Goal: Transaction & Acquisition: Purchase product/service

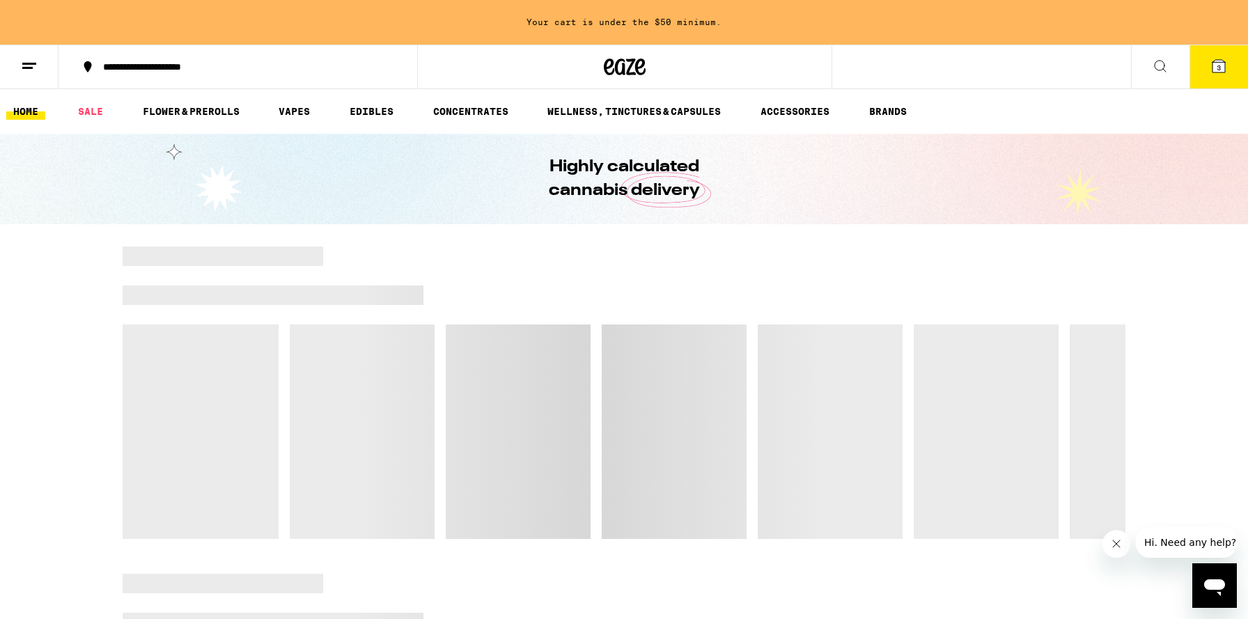
click at [1218, 65] on span "3" at bounding box center [1219, 67] width 4 height 8
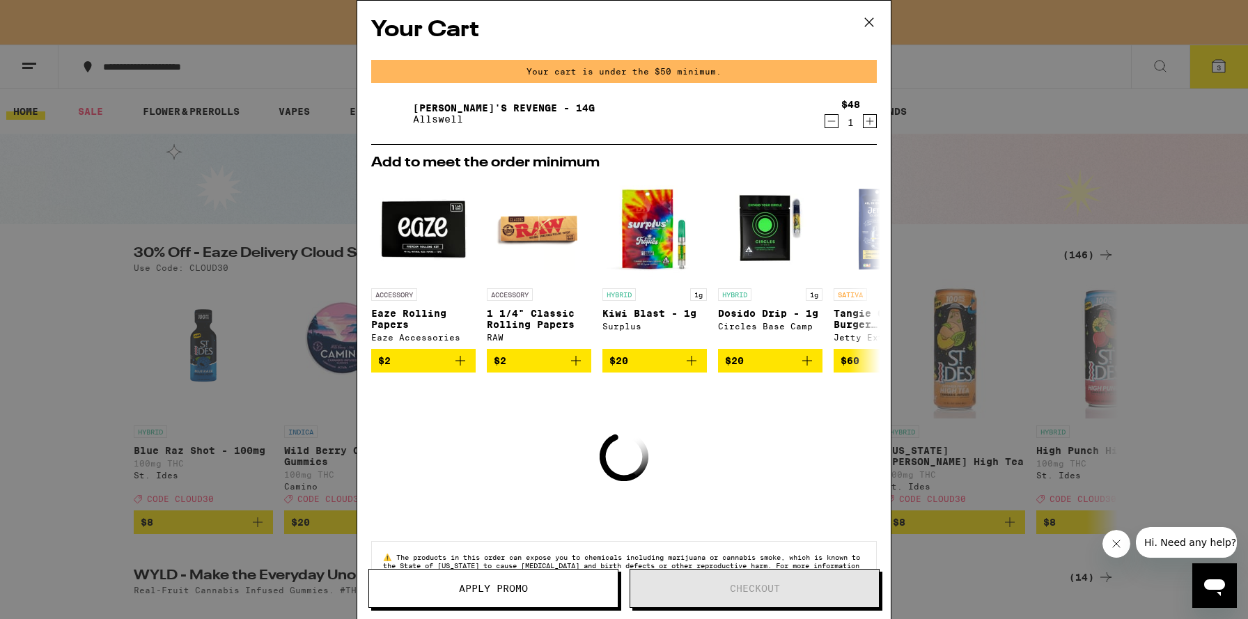
click at [870, 29] on icon at bounding box center [869, 22] width 21 height 21
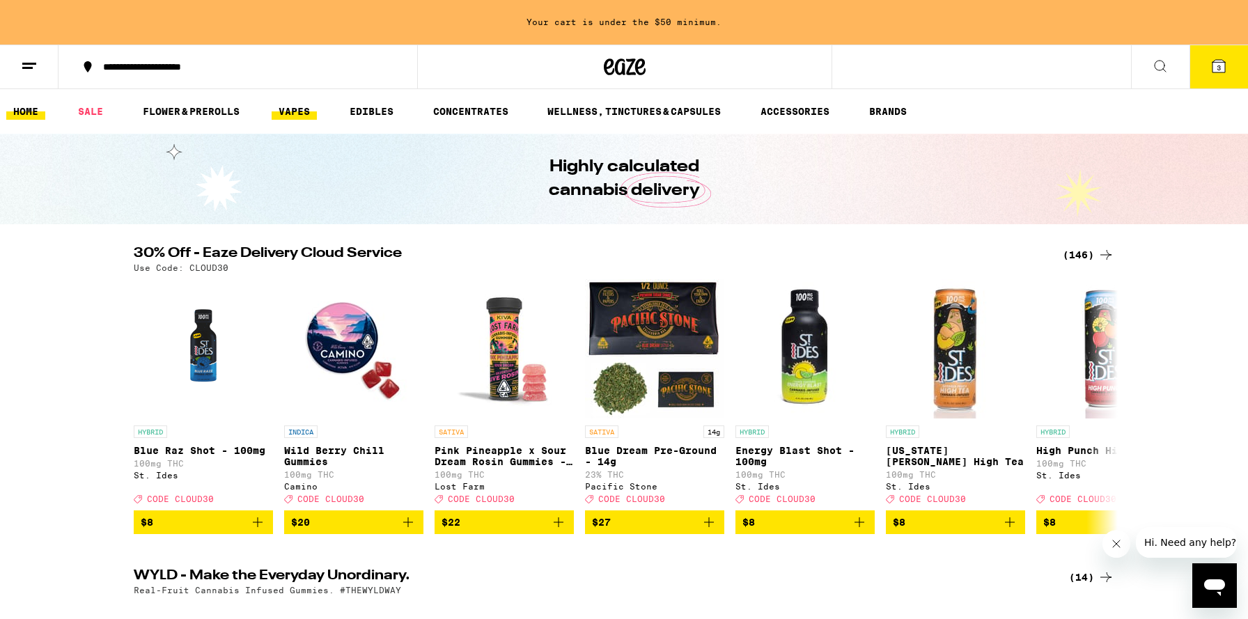
click at [288, 114] on link "VAPES" at bounding box center [294, 111] width 45 height 17
click at [298, 116] on link "VAPES" at bounding box center [294, 111] width 45 height 17
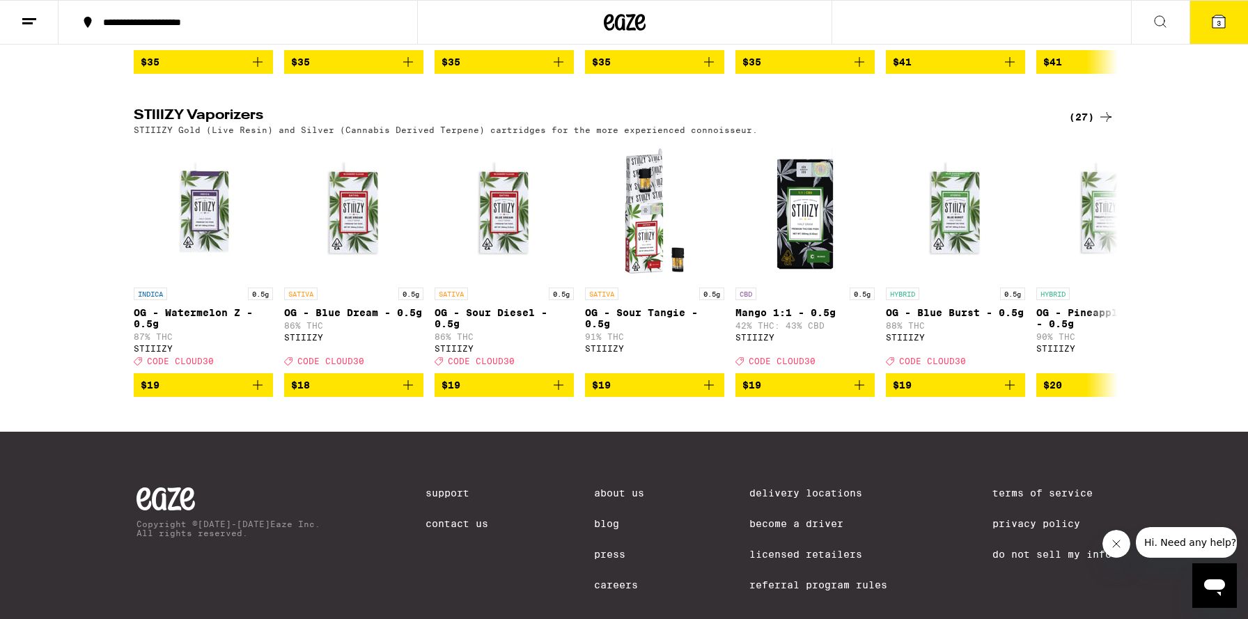
scroll to position [1329, 0]
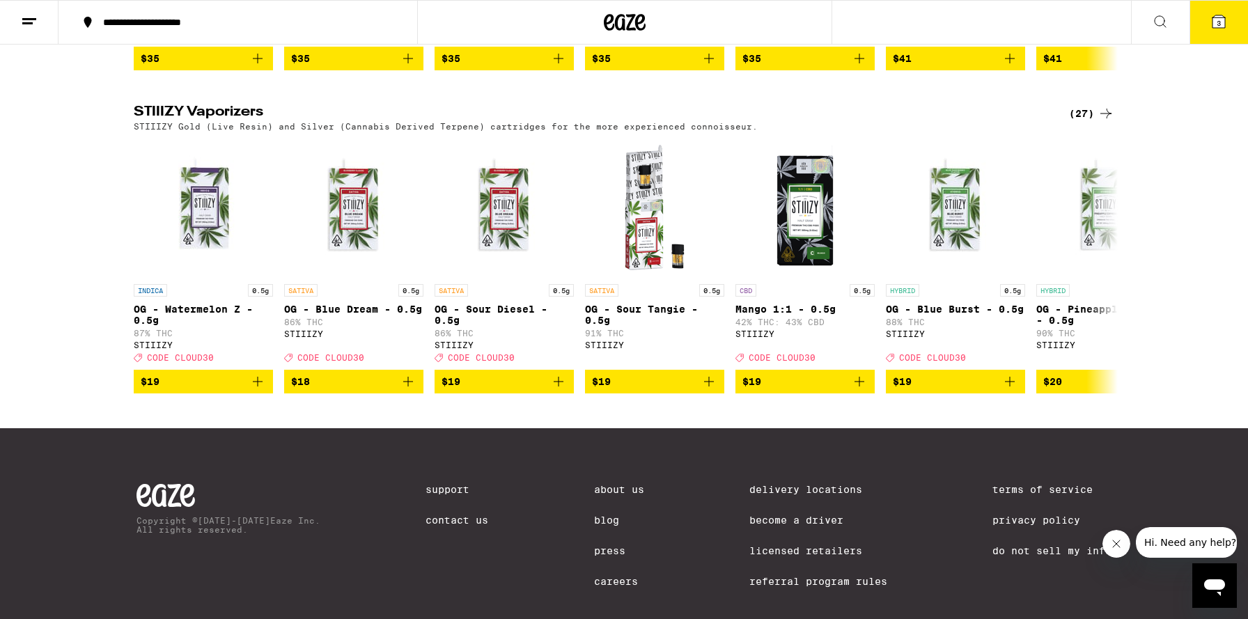
click at [1110, 122] on icon at bounding box center [1106, 113] width 17 height 17
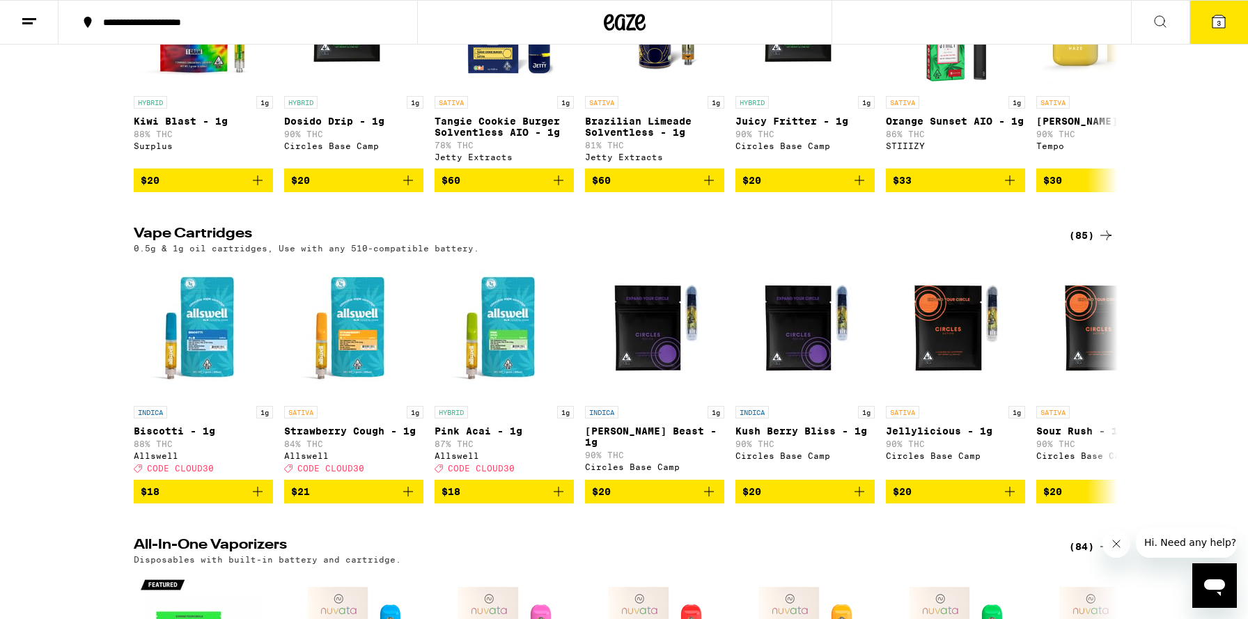
scroll to position [396, 0]
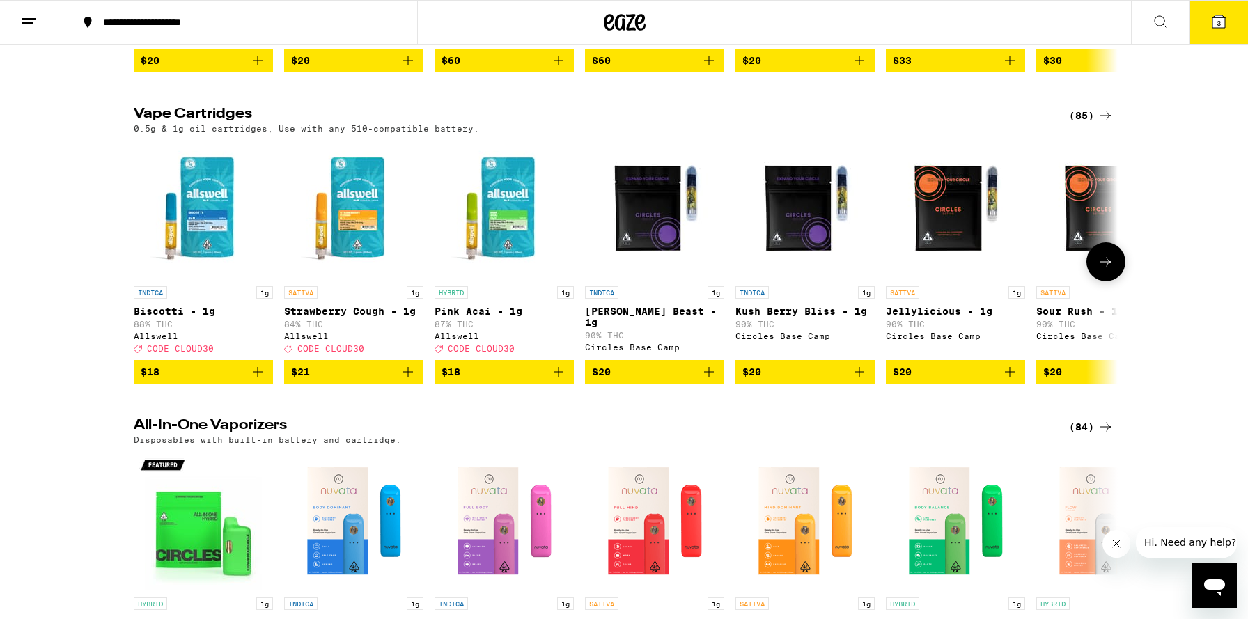
click at [563, 380] on icon "Add to bag" at bounding box center [558, 372] width 17 height 17
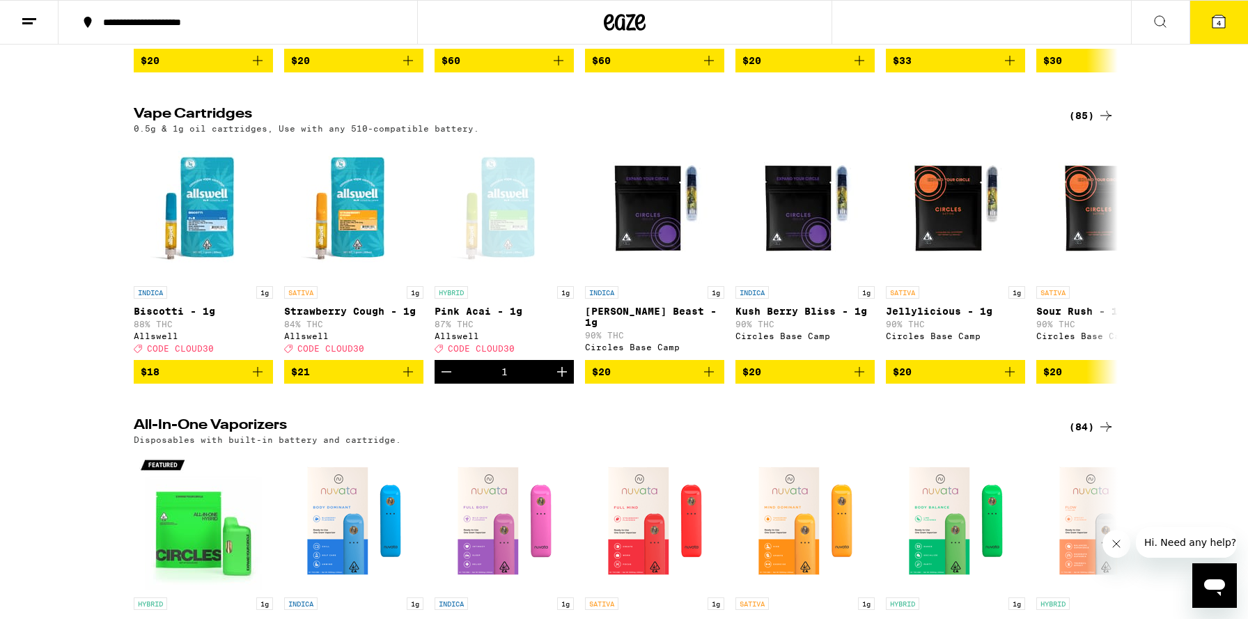
click at [1150, 27] on button at bounding box center [1160, 23] width 58 height 44
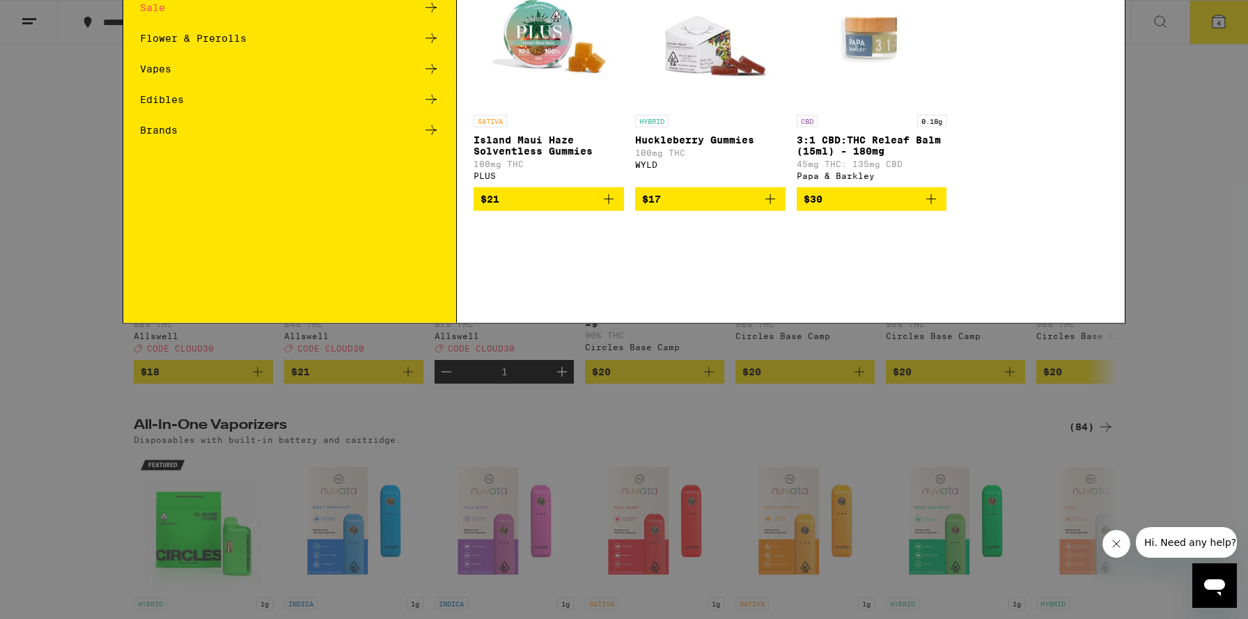
scroll to position [0, 0]
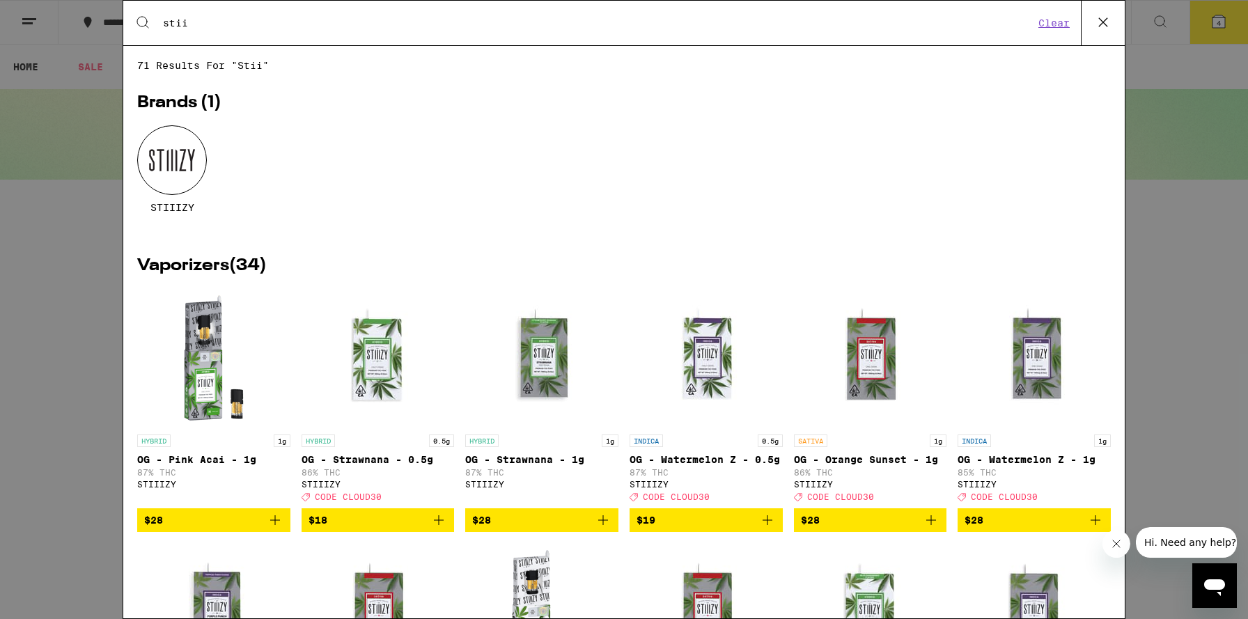
type input "stii"
click at [195, 168] on div at bounding box center [172, 160] width 70 height 70
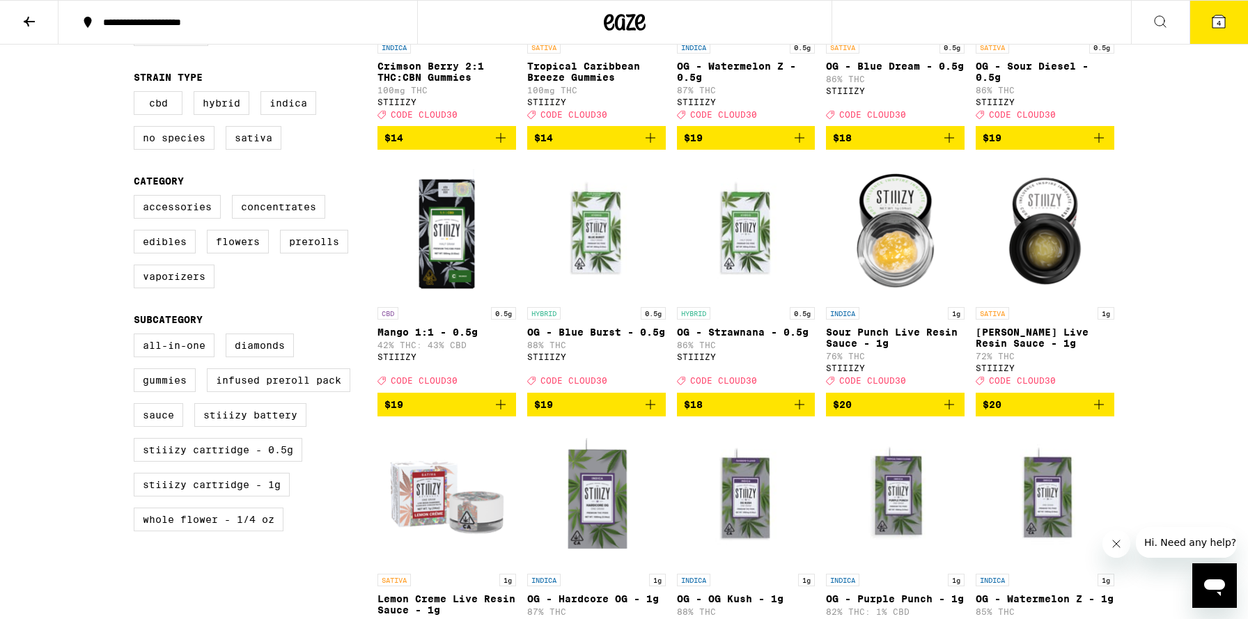
scroll to position [554, 0]
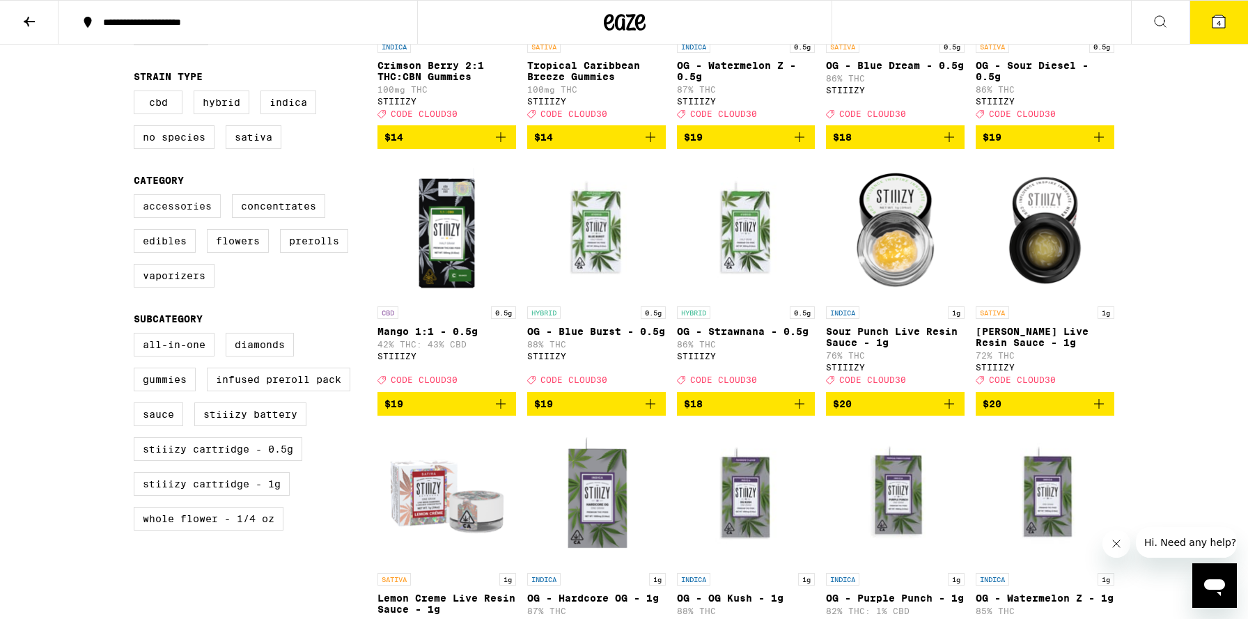
click at [158, 218] on label "Accessories" at bounding box center [177, 206] width 87 height 24
click at [137, 197] on input "Accessories" at bounding box center [136, 196] width 1 height 1
checkbox input "true"
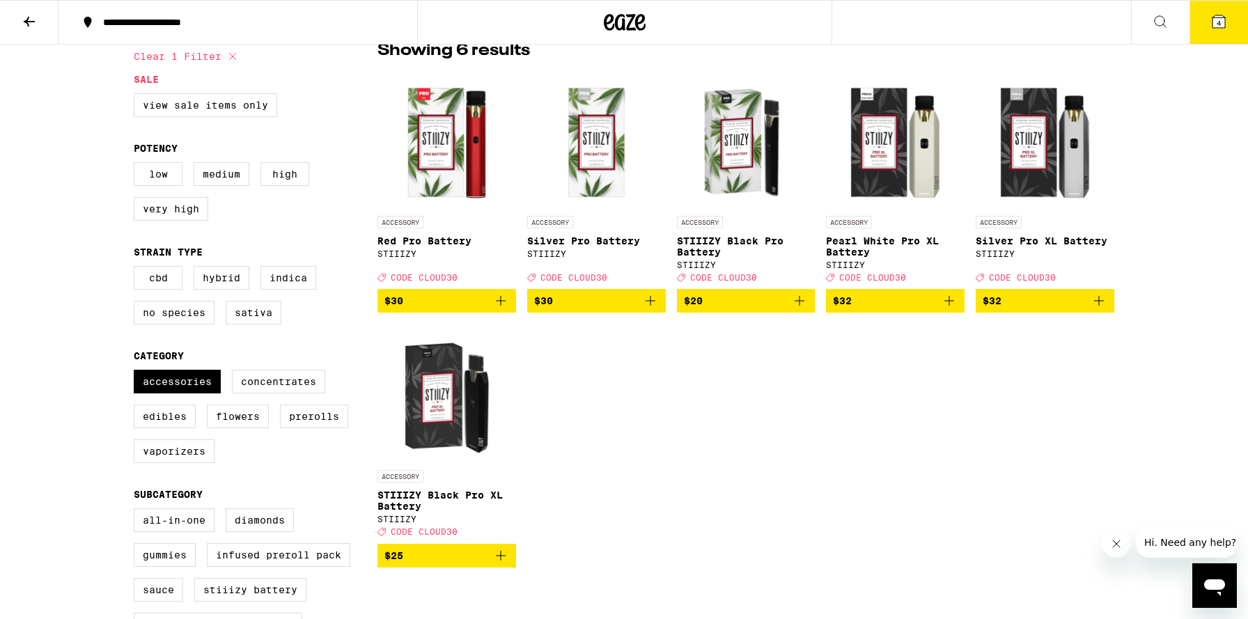
scroll to position [393, 0]
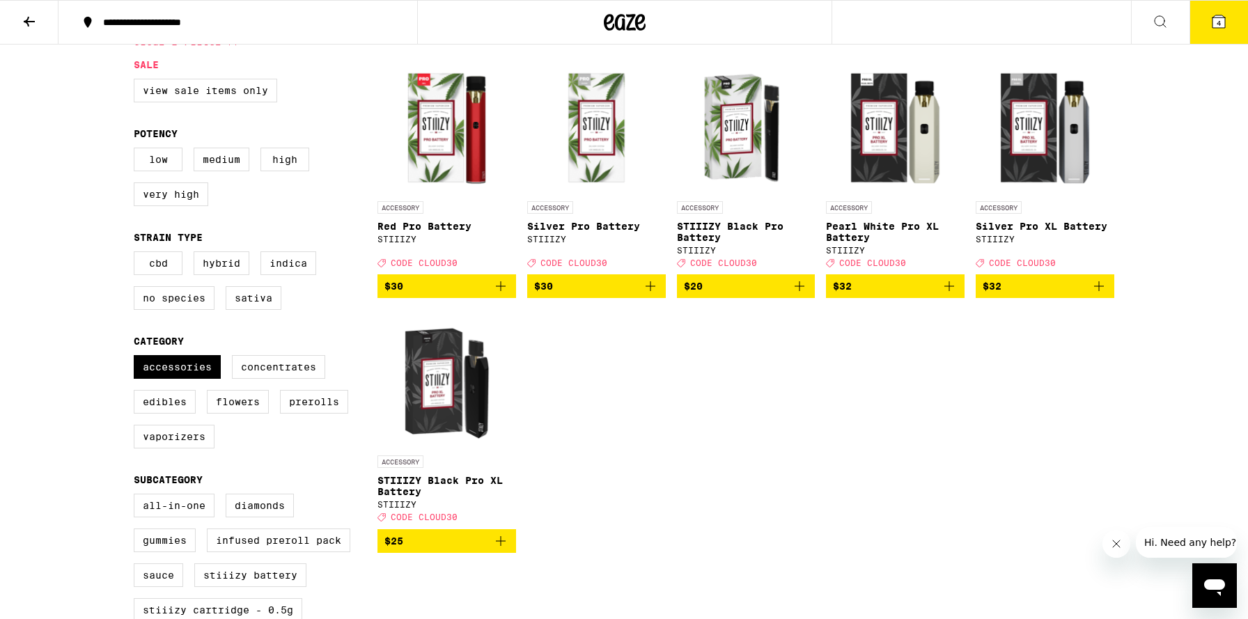
click at [796, 287] on icon "Add to bag" at bounding box center [799, 286] width 17 height 17
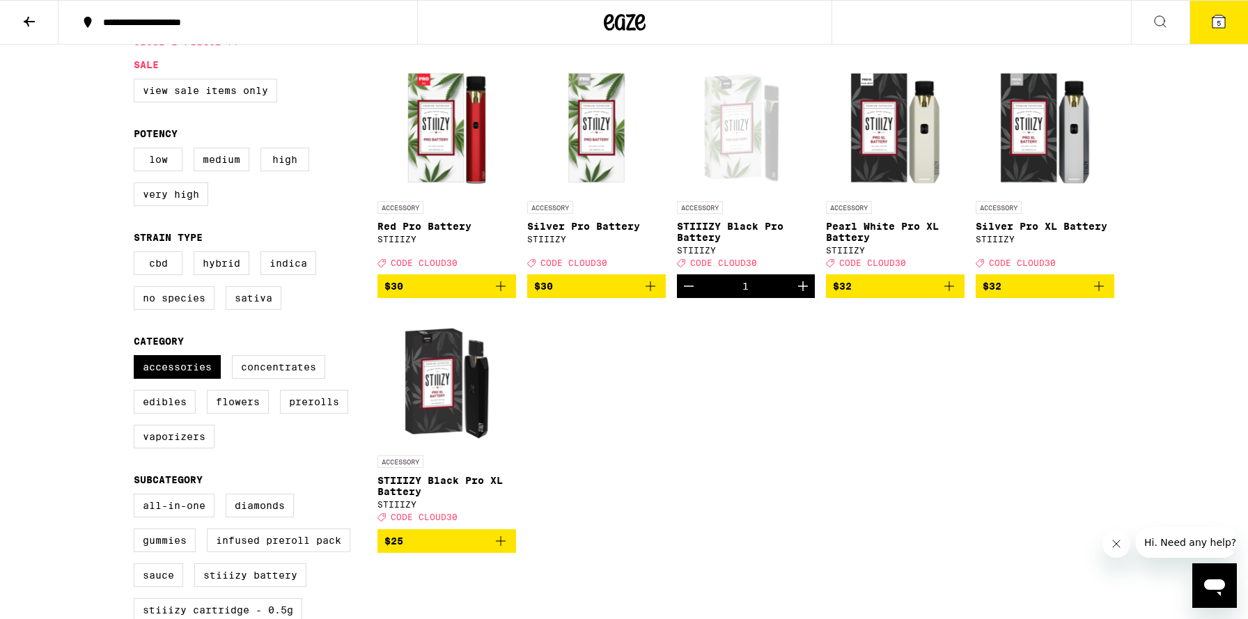
click at [1226, 22] on icon at bounding box center [1218, 21] width 17 height 17
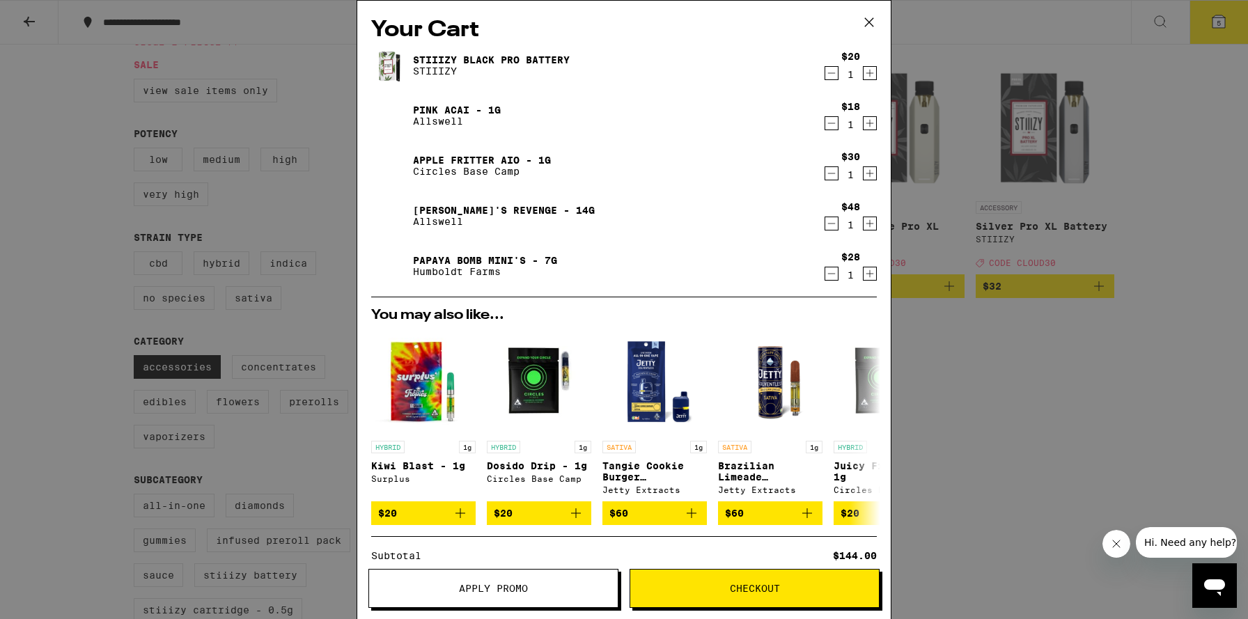
click at [832, 276] on icon "Decrement" at bounding box center [831, 273] width 13 height 17
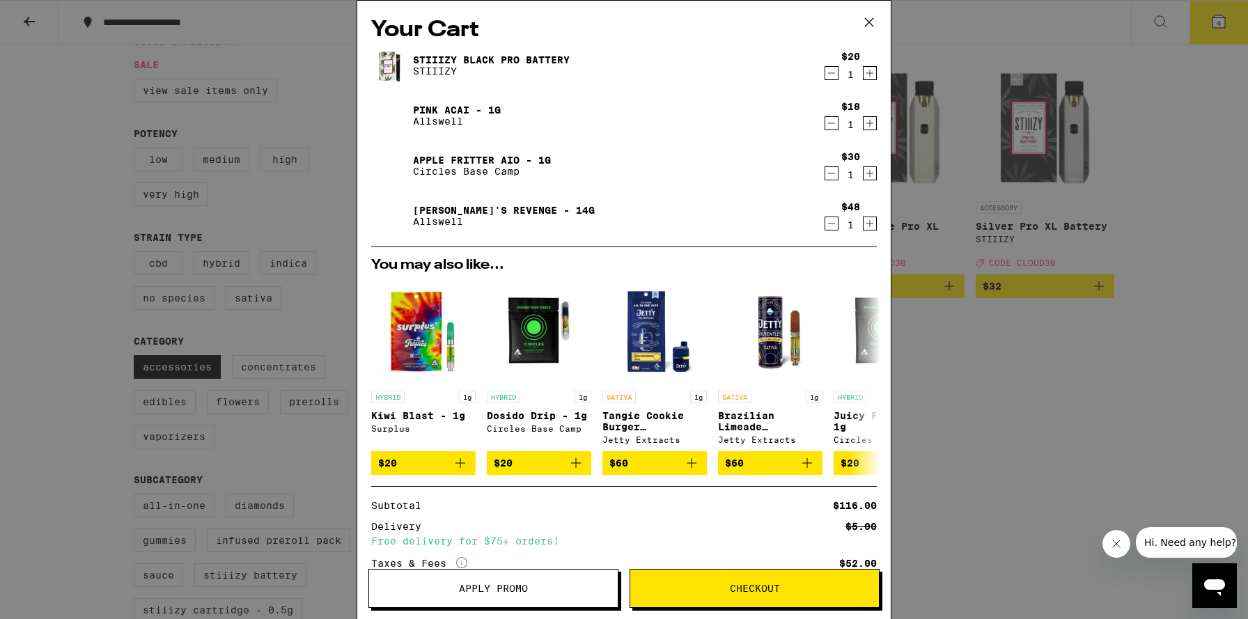
click at [831, 173] on icon "Decrement" at bounding box center [831, 173] width 13 height 17
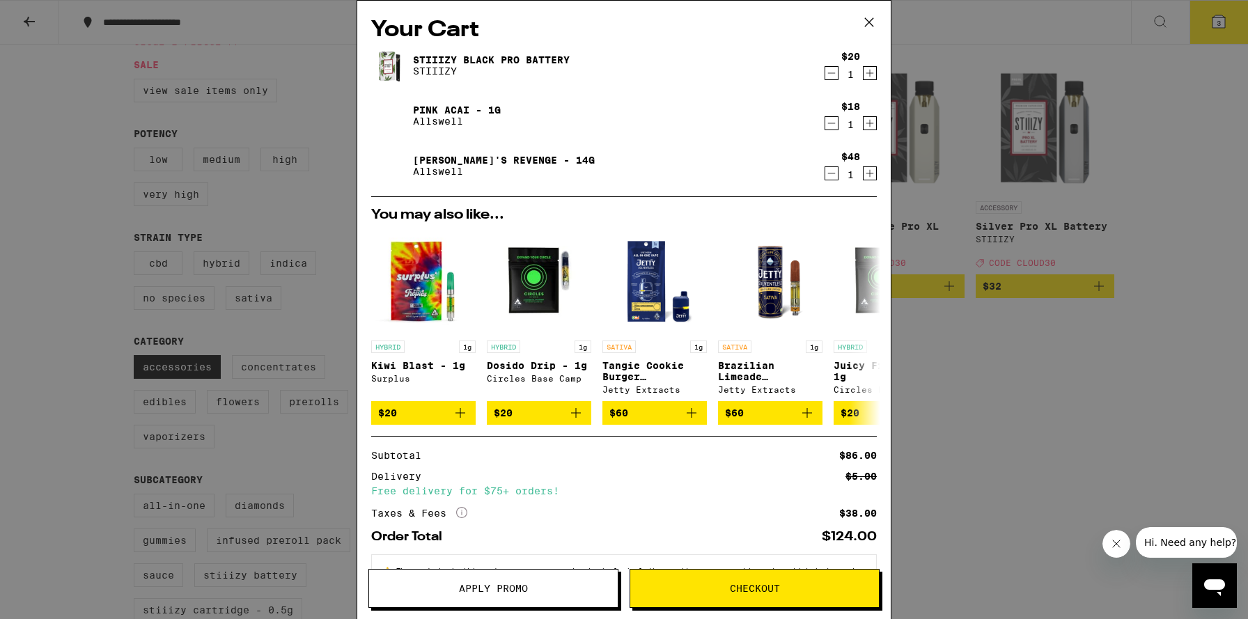
scroll to position [59, 0]
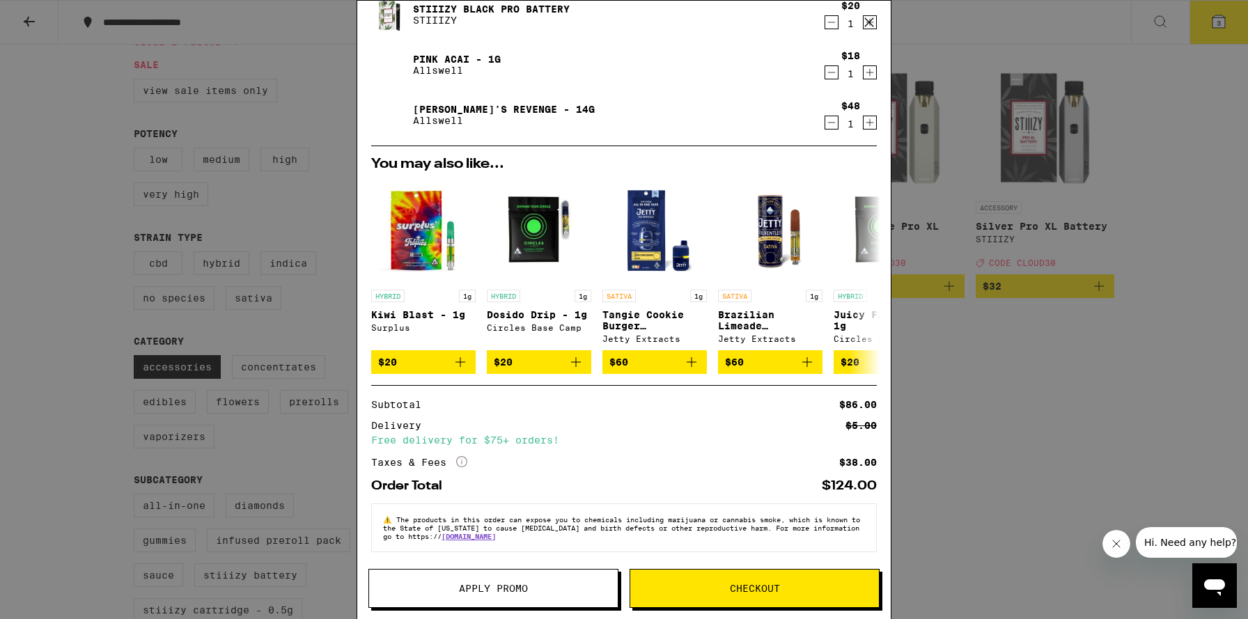
click at [527, 579] on button "Apply Promo" at bounding box center [493, 588] width 250 height 39
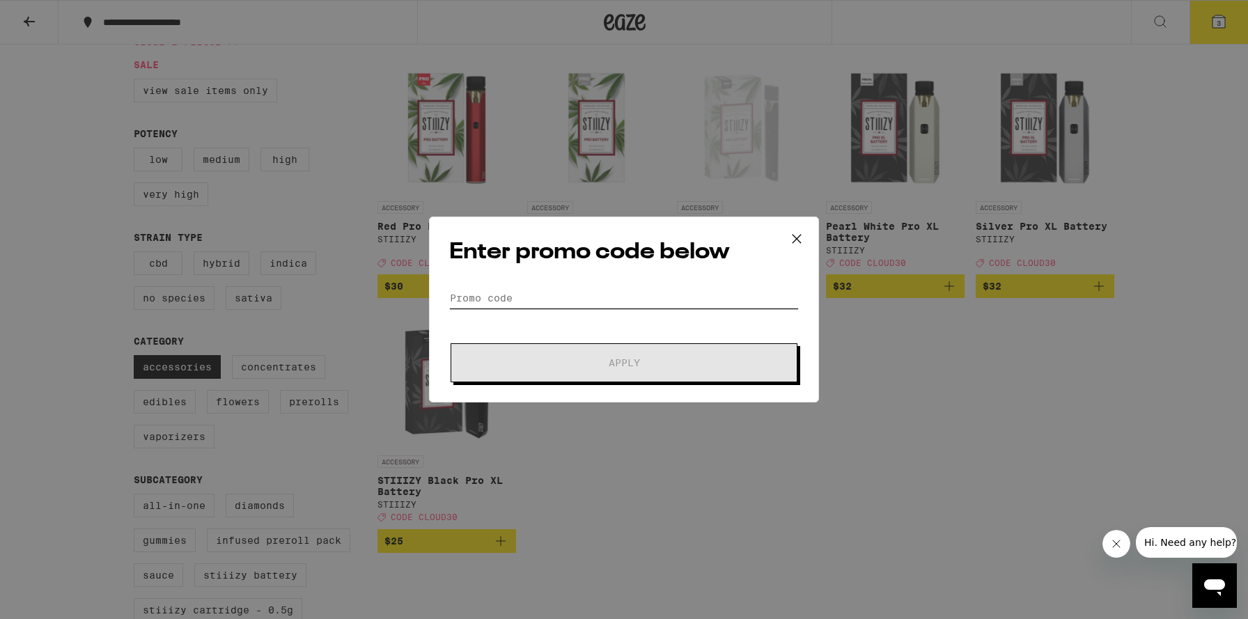
click at [559, 303] on input "Promo Code" at bounding box center [624, 298] width 350 height 21
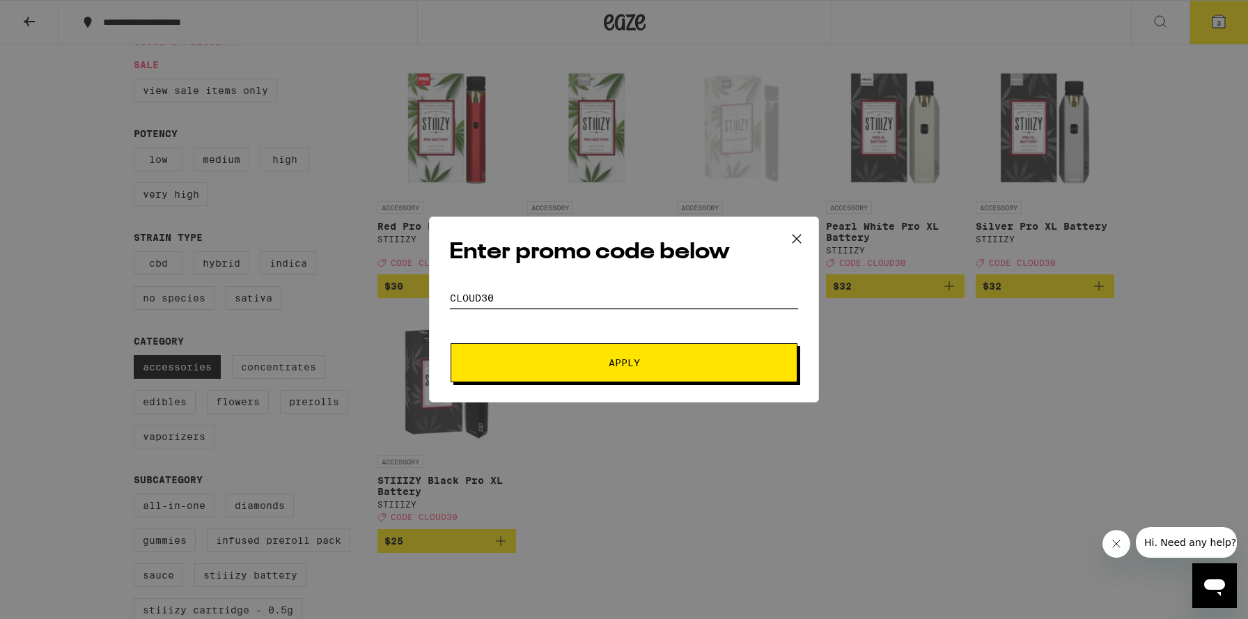
type input "cloud30"
click at [579, 378] on button "Apply" at bounding box center [624, 362] width 347 height 39
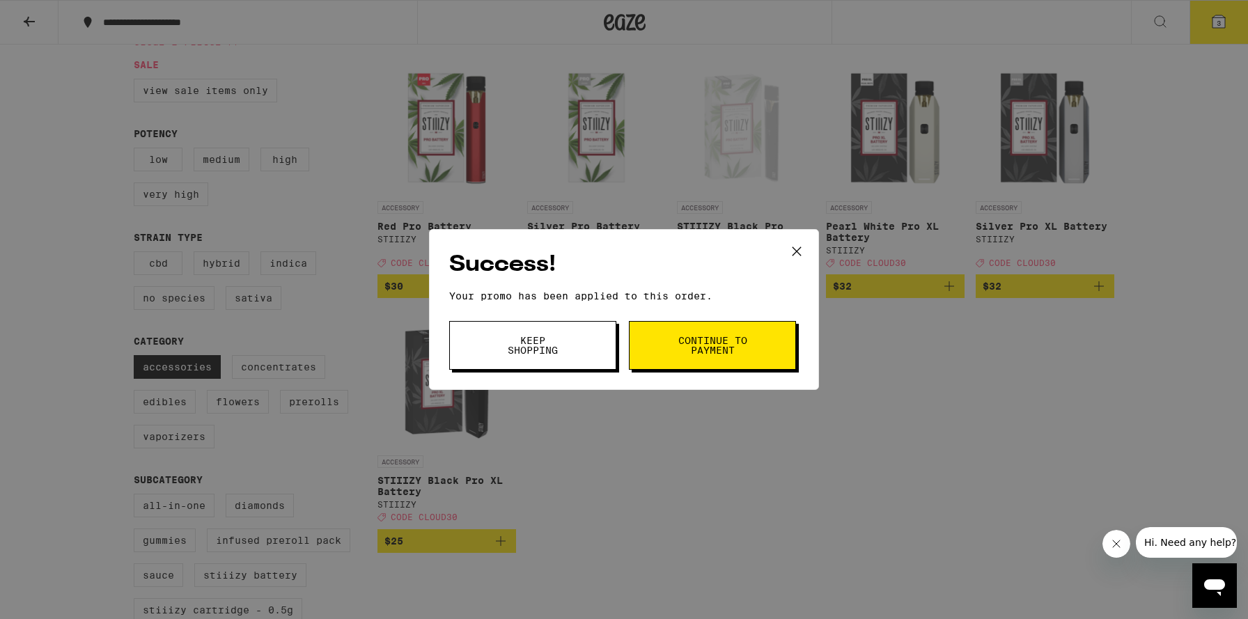
click at [681, 348] on span "Continue to payment" at bounding box center [712, 345] width 71 height 19
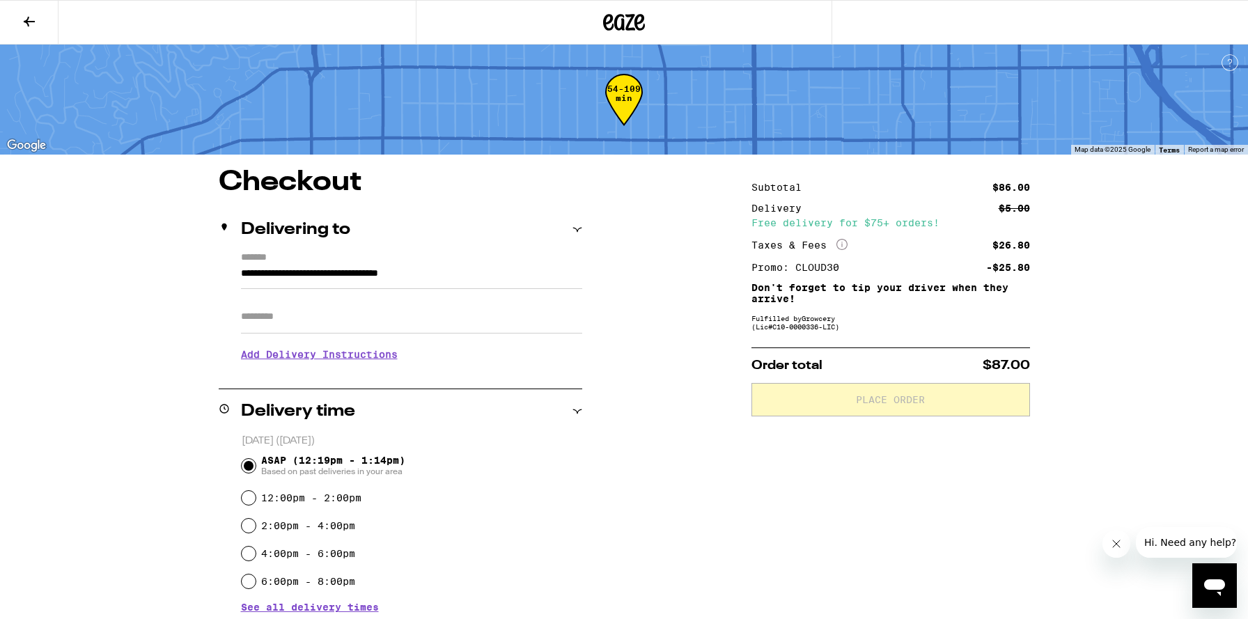
click at [510, 315] on input "Apt/Suite" at bounding box center [411, 316] width 341 height 33
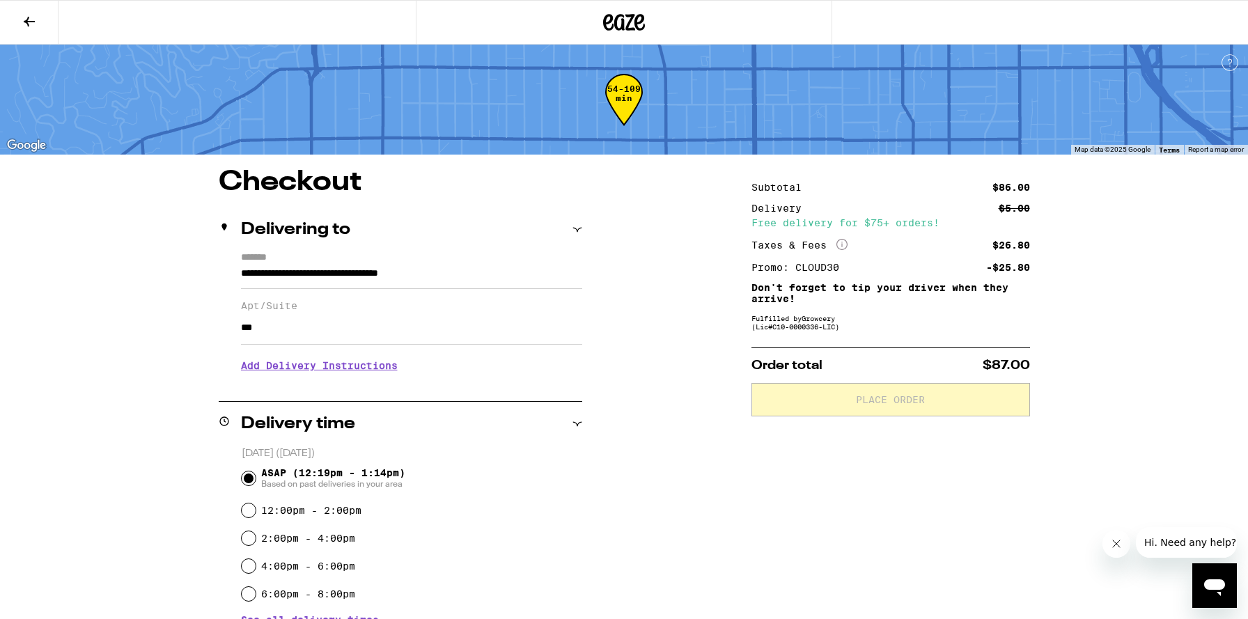
type input "***"
click at [653, 407] on div "**********" at bounding box center [624, 583] width 1003 height 828
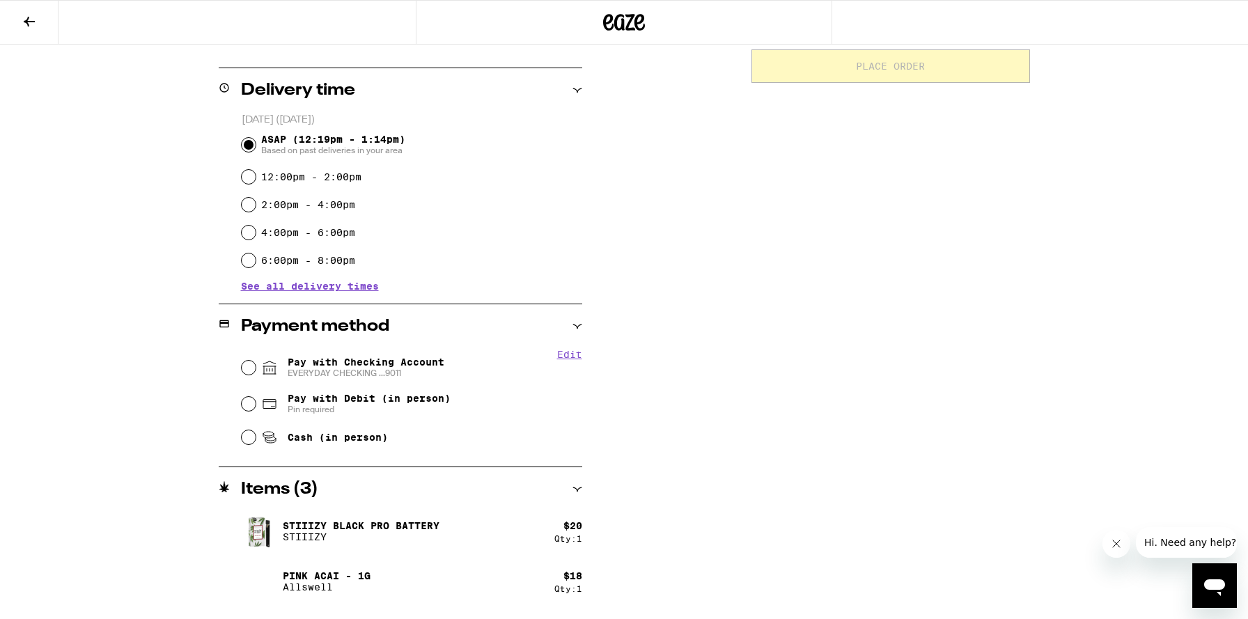
scroll to position [334, 0]
click at [247, 401] on input "Pay with Debit (in person) Pin required" at bounding box center [249, 403] width 14 height 14
radio input "true"
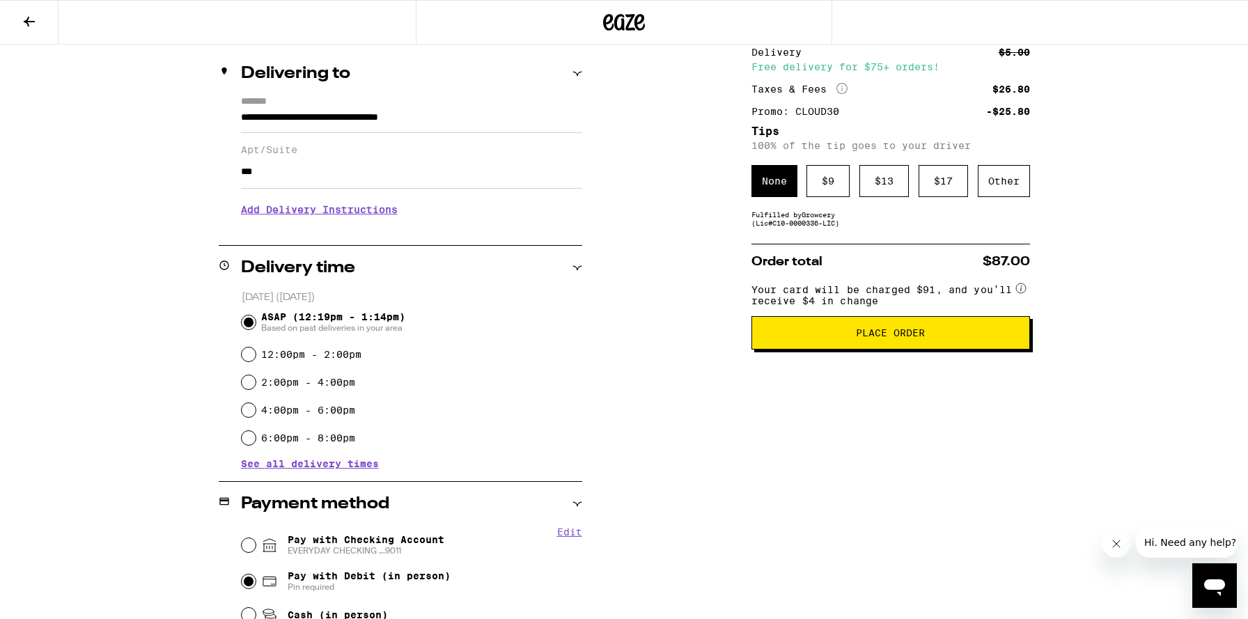
scroll to position [0, 0]
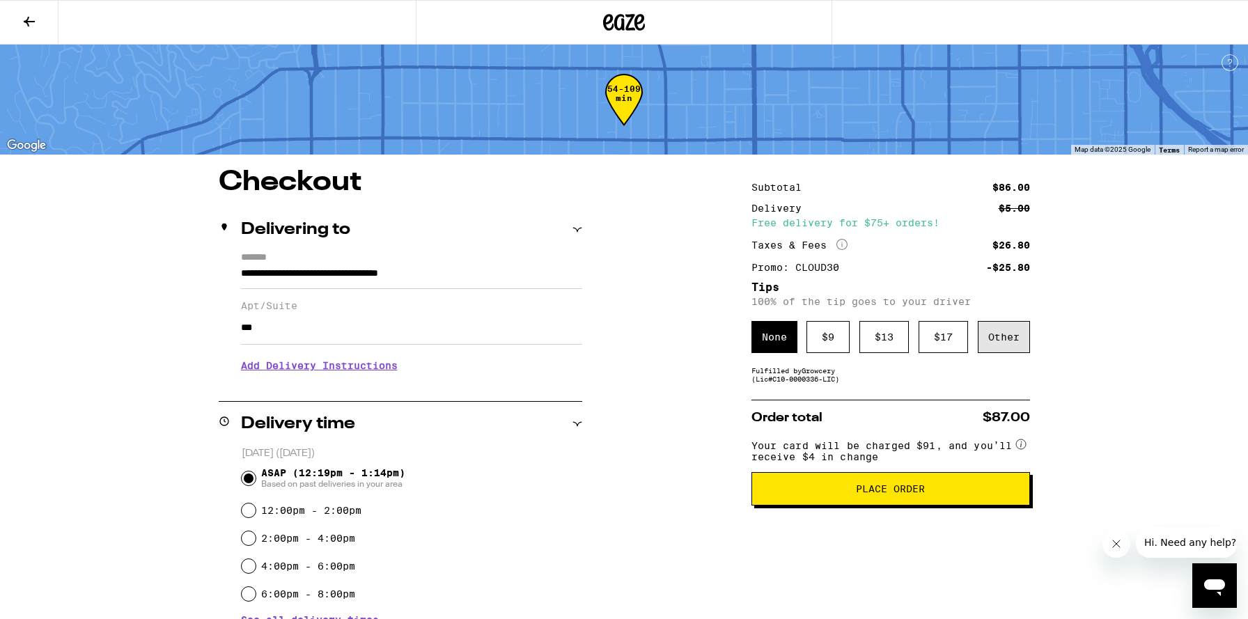
click at [1020, 334] on div "Other" at bounding box center [1004, 337] width 52 height 32
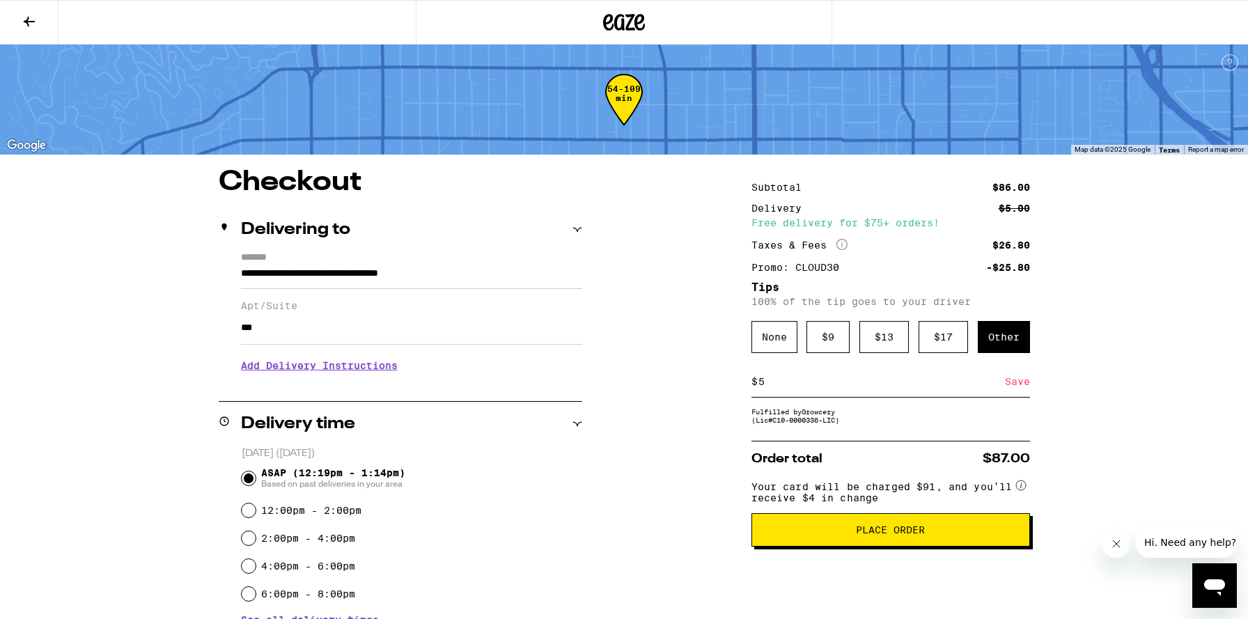
type input "5"
click at [1024, 382] on div "Save" at bounding box center [1017, 381] width 25 height 31
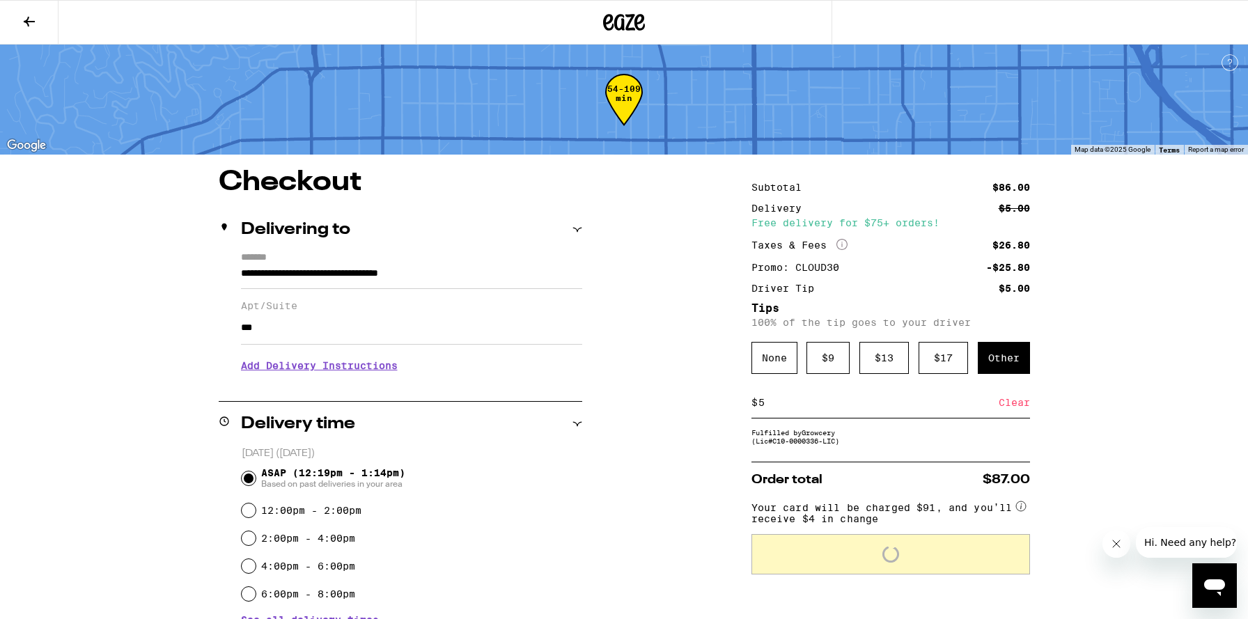
click at [1054, 383] on div "**********" at bounding box center [624, 583] width 1003 height 828
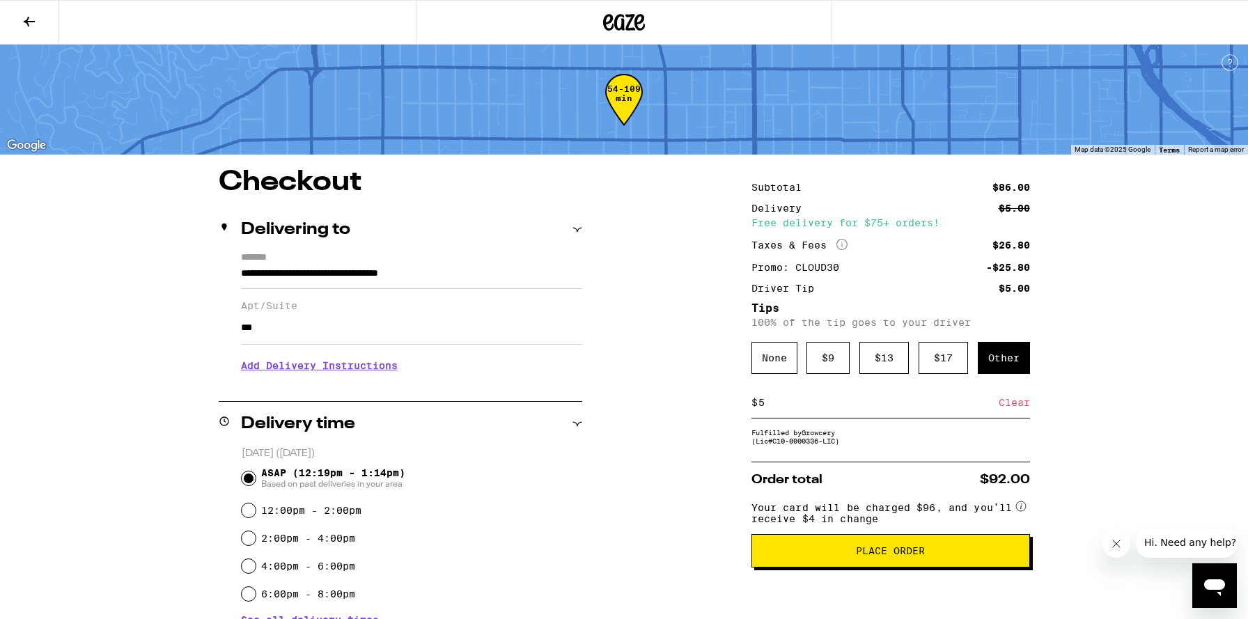
scroll to position [31, 0]
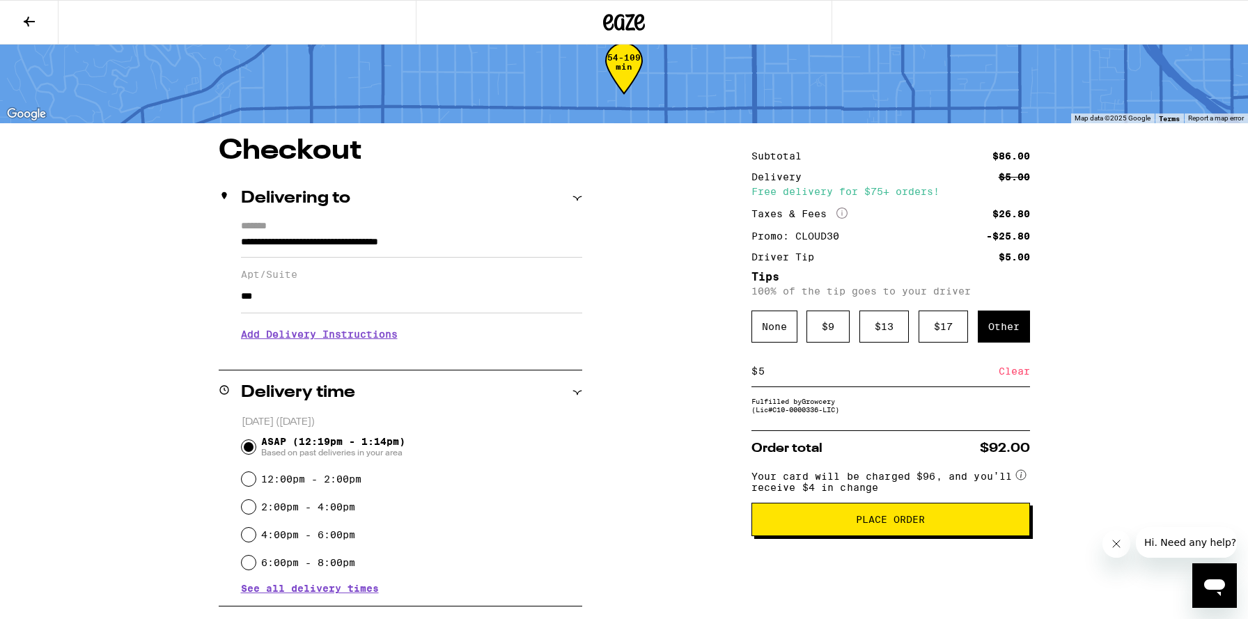
click at [855, 524] on span "Place Order" at bounding box center [890, 520] width 255 height 10
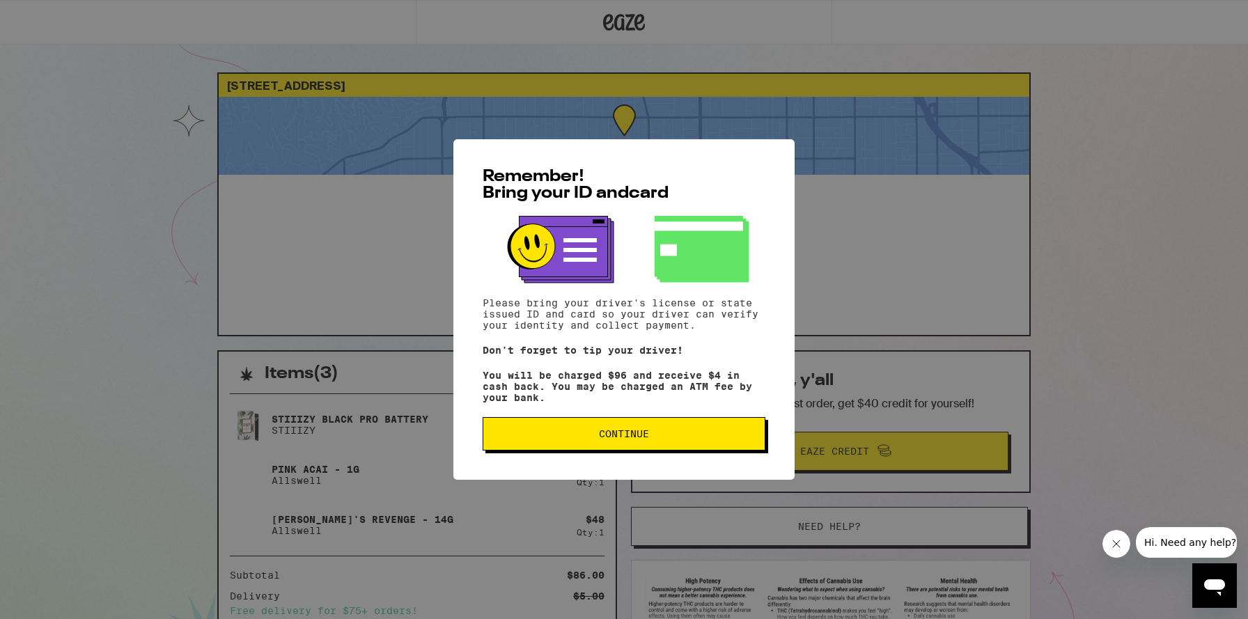
click at [666, 449] on button "Continue" at bounding box center [624, 433] width 283 height 33
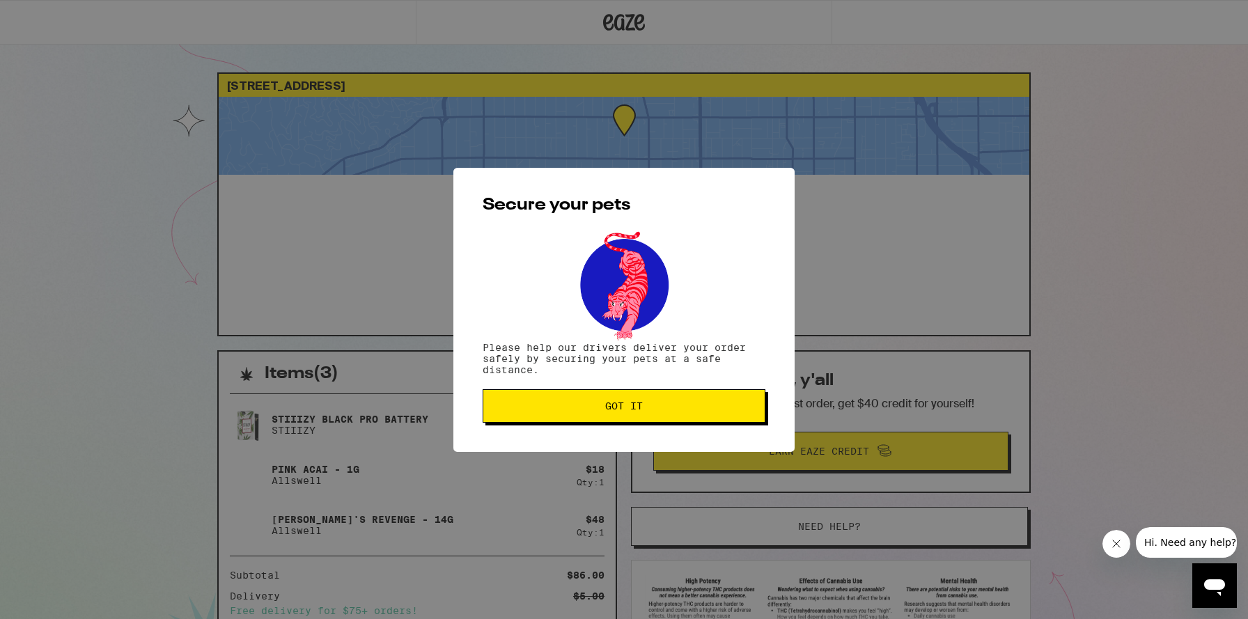
click at [661, 403] on button "Got it" at bounding box center [624, 405] width 283 height 33
